Goal: Check status: Check status

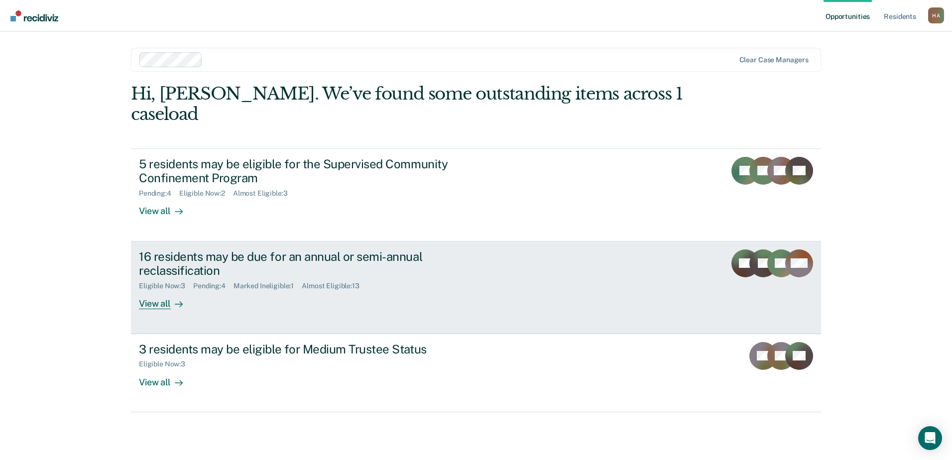
click at [171, 298] on div at bounding box center [177, 303] width 12 height 11
